Goal: Task Accomplishment & Management: Complete application form

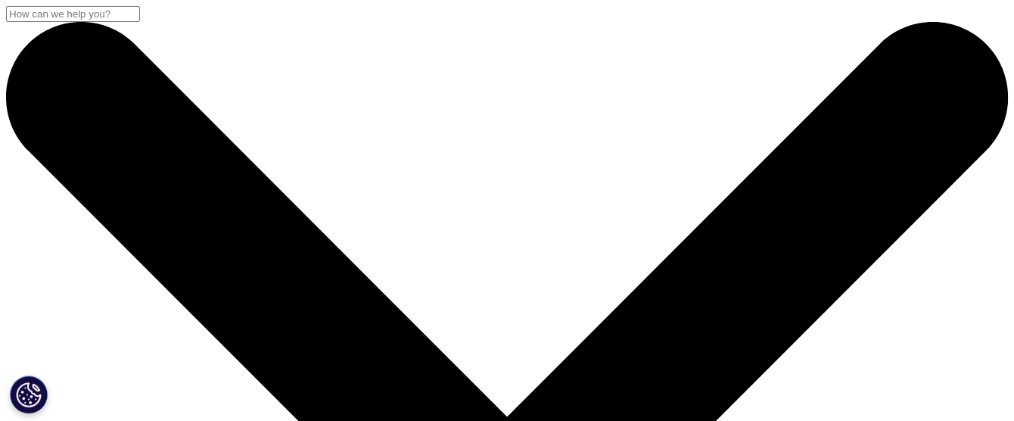
click at [140, 22] on input "Buscar" at bounding box center [73, 14] width 134 height 16
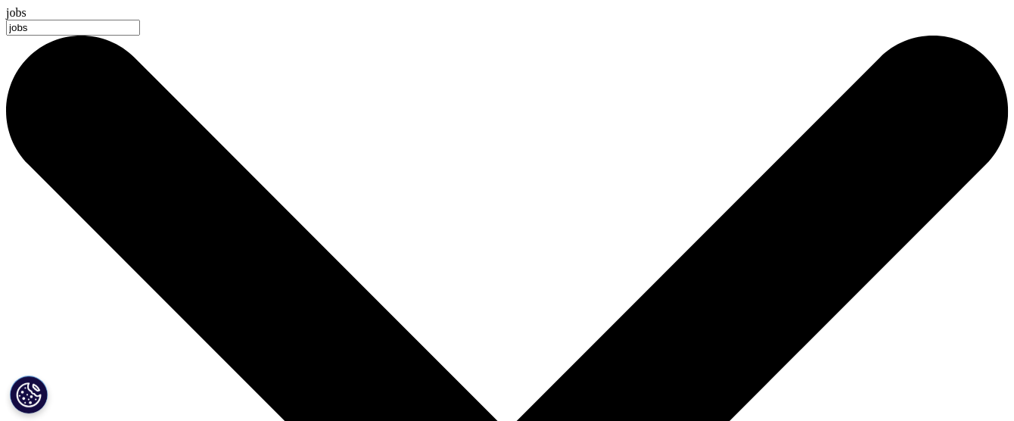
type input "jobs"
drag, startPoint x: 843, startPoint y: 126, endPoint x: 849, endPoint y: 107, distance: 19.1
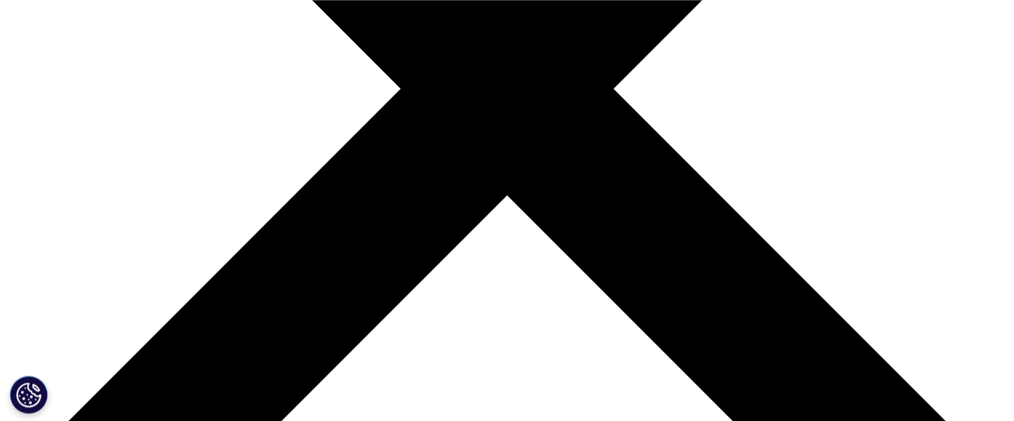
scroll to position [317, 0]
